Goal: Information Seeking & Learning: Learn about a topic

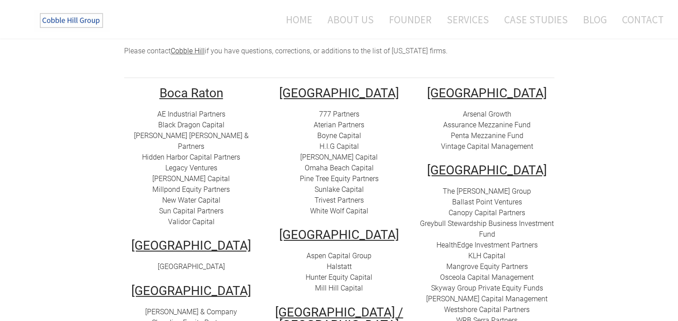
scroll to position [179, 0]
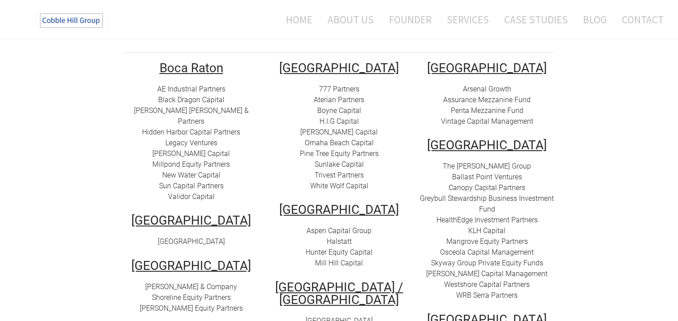
click at [334, 128] on link "Medina Capital" at bounding box center [339, 132] width 78 height 9
click at [346, 139] on link "Omaha Beach Capital" at bounding box center [339, 143] width 69 height 9
click at [343, 149] on link "Pine Tree Equity Partners" at bounding box center [339, 153] width 79 height 9
click at [341, 160] on link "Sunlake Capital" at bounding box center [339, 164] width 49 height 9
click at [335, 171] on link "Trivest Partners" at bounding box center [339, 175] width 49 height 9
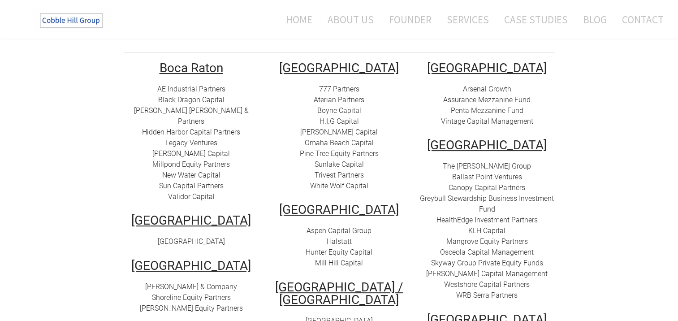
click at [334, 182] on link "White Wolf Capital" at bounding box center [339, 186] width 58 height 9
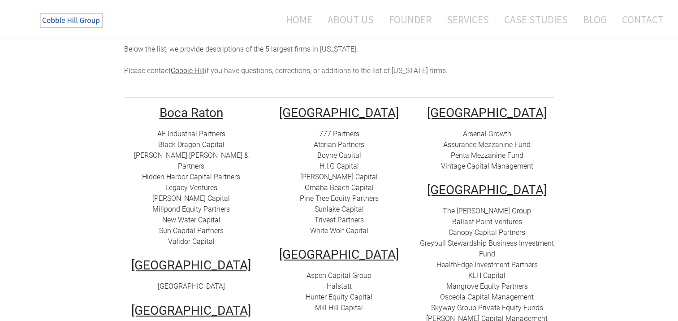
scroll to position [0, 0]
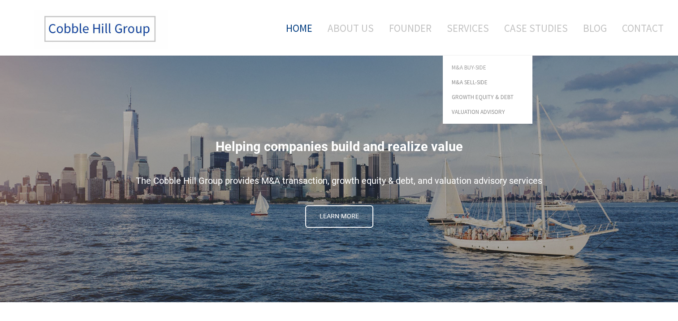
click at [468, 65] on span "M&A Buy-Side" at bounding box center [488, 68] width 72 height 6
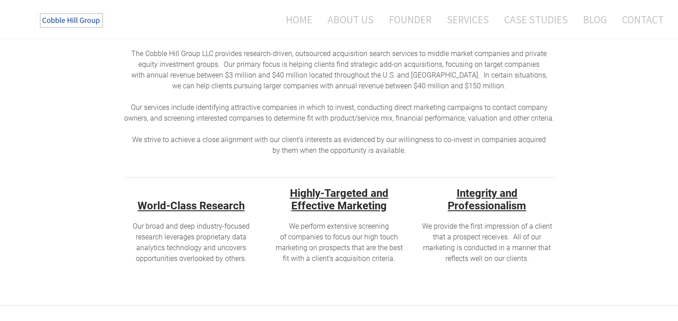
scroll to position [312, 0]
